Goal: Task Accomplishment & Management: Manage account settings

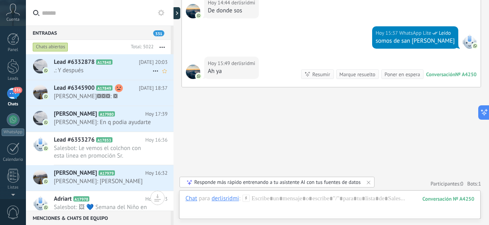
click at [107, 73] on span ".: Y después" at bounding box center [103, 71] width 99 height 8
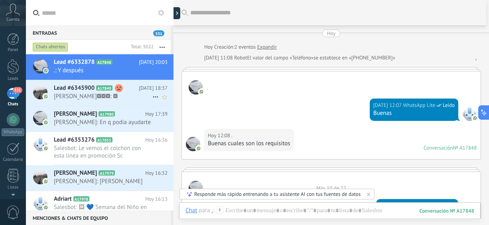
click at [95, 92] on div "Lead #6345900 A17849 [DATE] 18:37 [PERSON_NAME]▕⃝⃤: 🖼" at bounding box center [114, 92] width 120 height 25
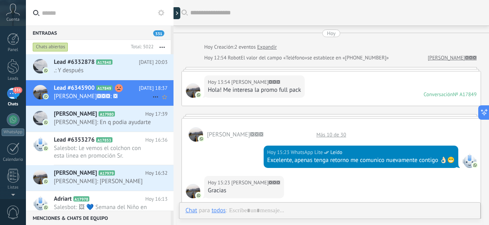
scroll to position [349, 0]
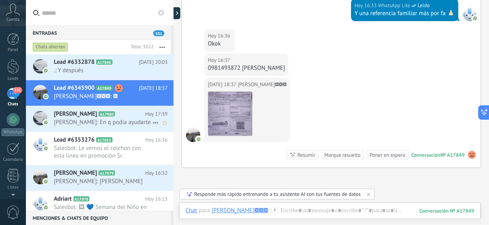
click at [97, 125] on span "[PERSON_NAME]: En q podia ayudarte" at bounding box center [103, 122] width 99 height 8
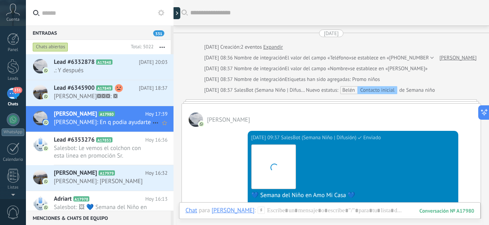
scroll to position [314, 0]
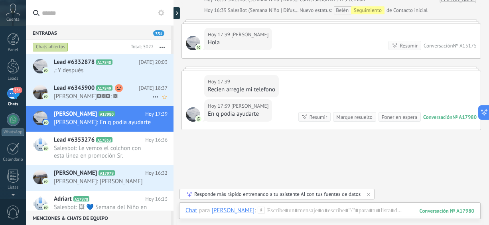
click at [98, 102] on div "Lead #6345900 A17849 [DATE] 18:37 [PERSON_NAME]▕⃝⃤: 🖼" at bounding box center [114, 92] width 120 height 25
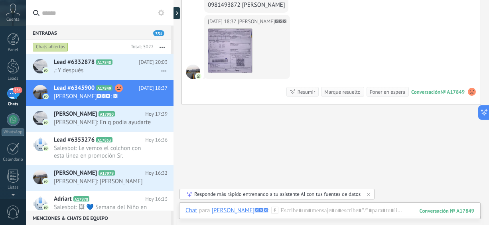
scroll to position [215, 0]
